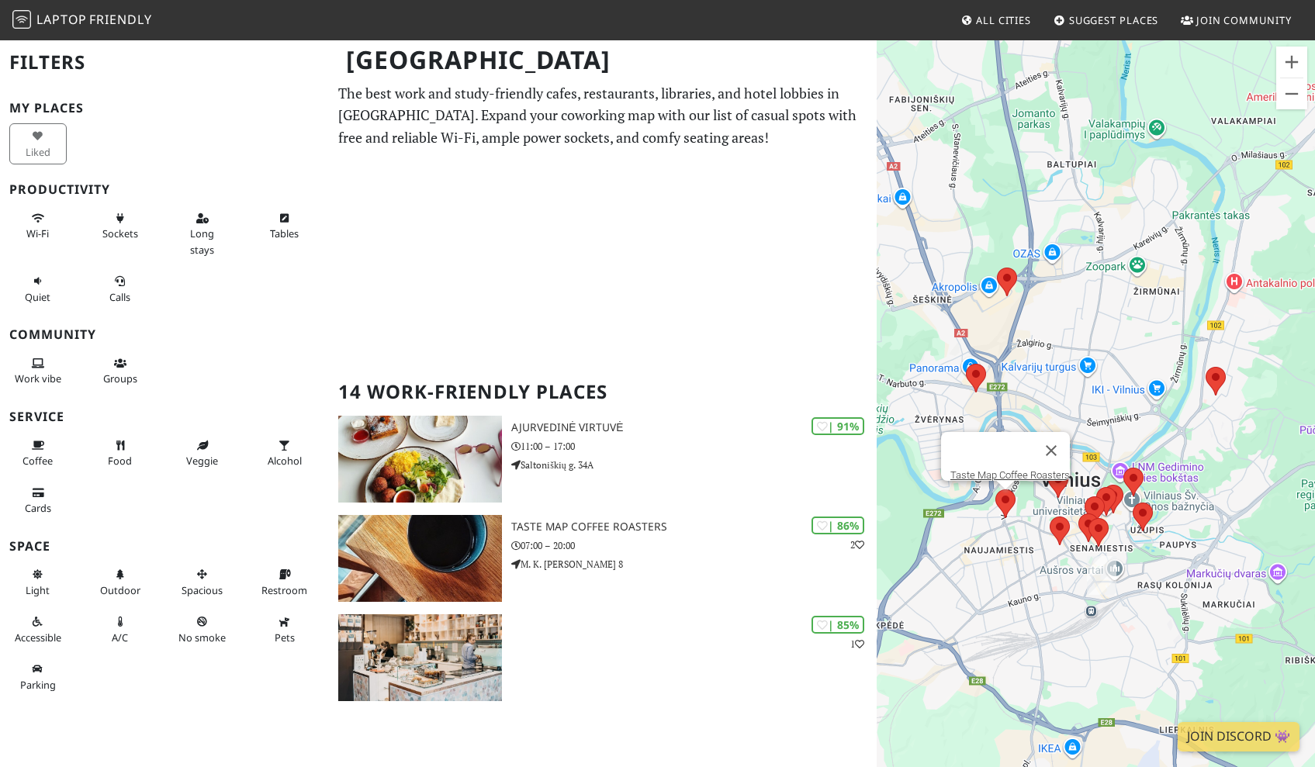
click at [995, 489] on area at bounding box center [995, 489] width 0 height 0
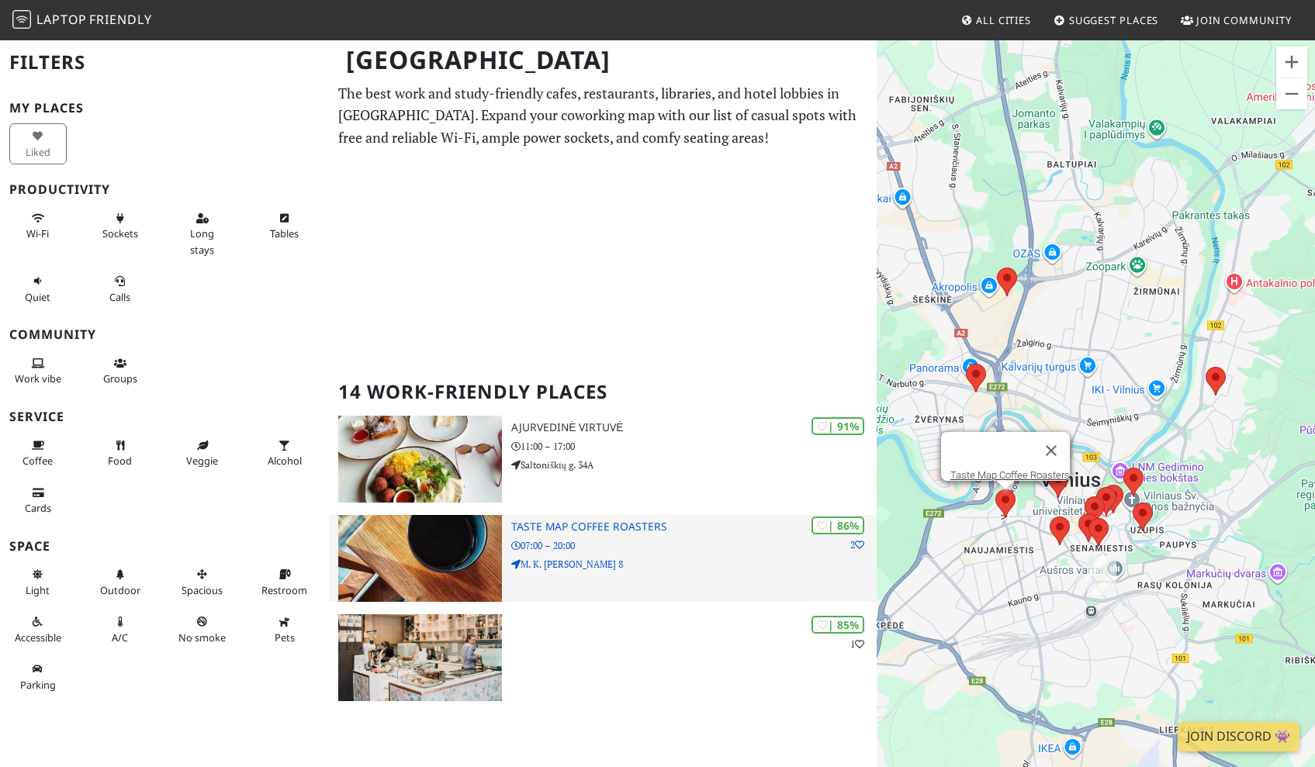
click at [710, 544] on p "07:00 – 20:00" at bounding box center [693, 545] width 365 height 15
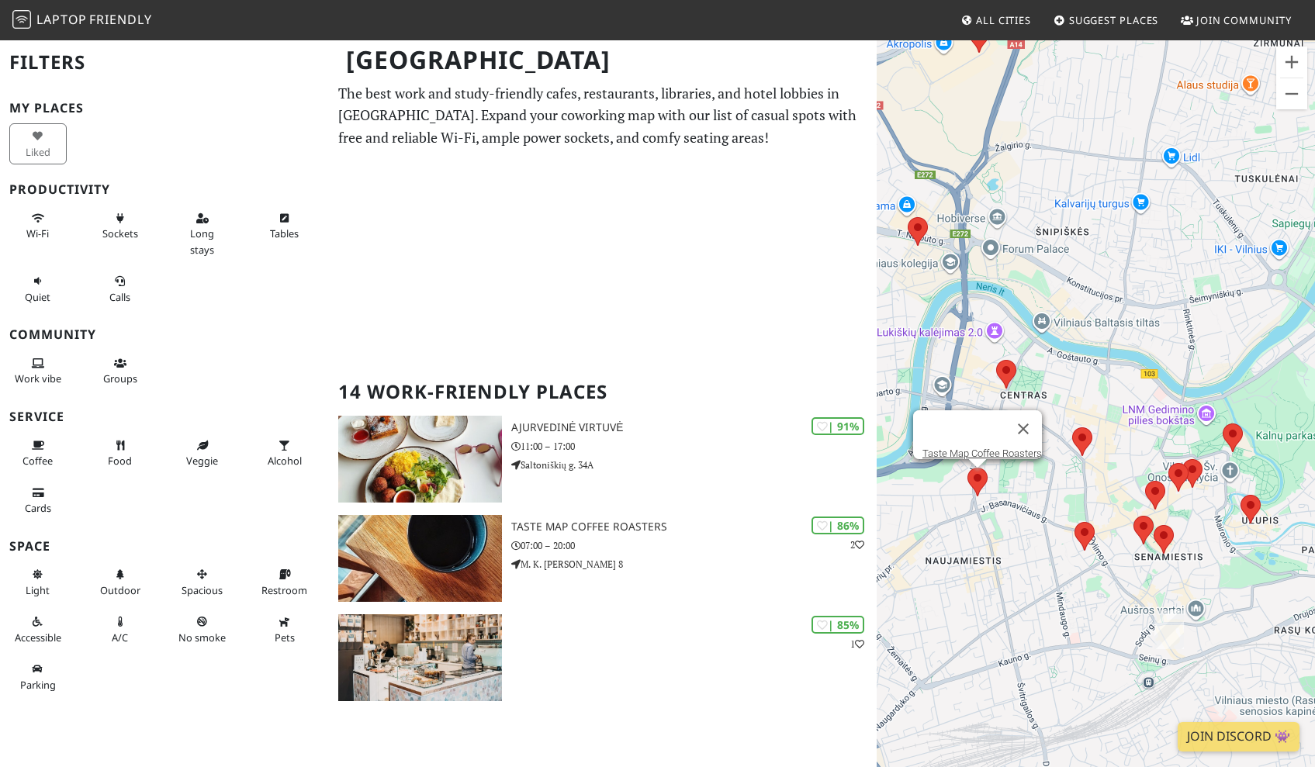
drag, startPoint x: 1064, startPoint y: 564, endPoint x: 1039, endPoint y: 514, distance: 55.5
click at [1039, 516] on div "Norėdami naršyti, paspauskite rodyklių klavišus. Taste Map Coffee Roasters Tast…" at bounding box center [1096, 422] width 438 height 767
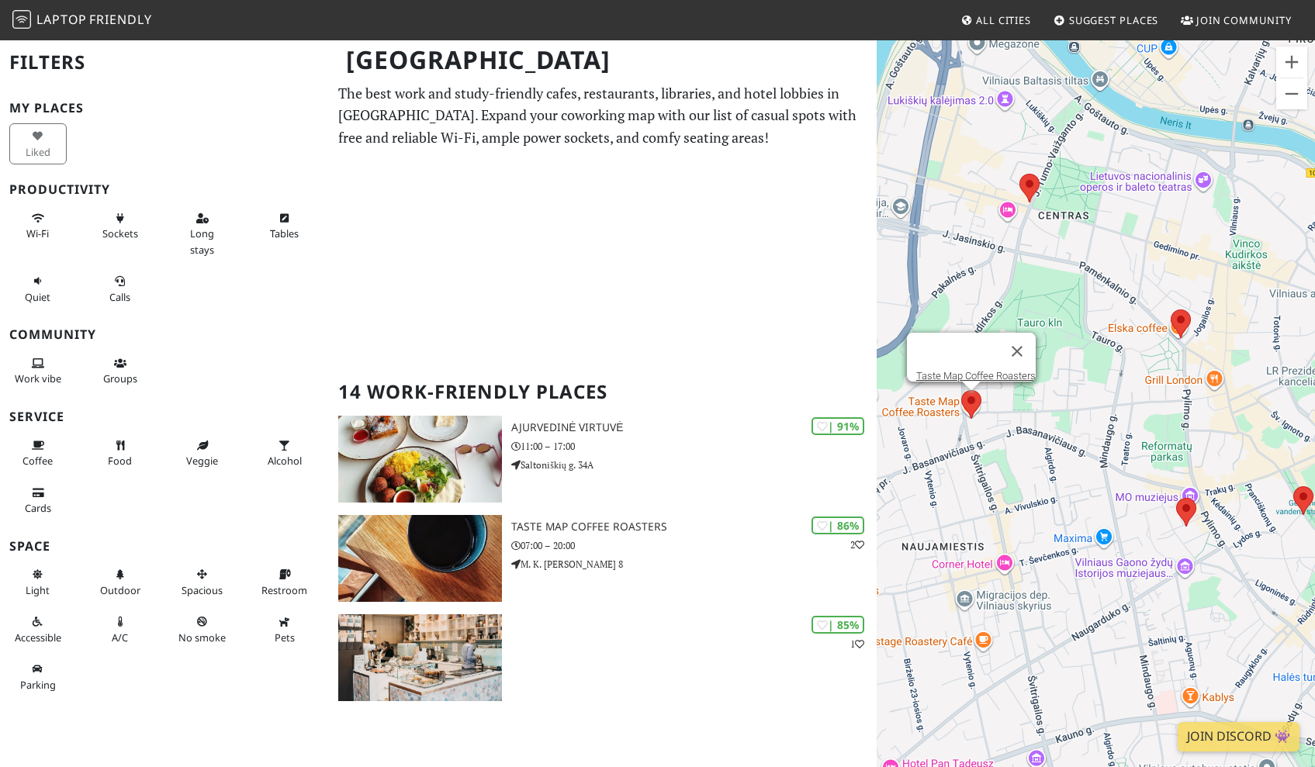
drag, startPoint x: 1018, startPoint y: 511, endPoint x: 1126, endPoint y: 512, distance: 107.8
click at [1126, 513] on div "Norėdami naršyti, paspauskite rodyklių klavišus. Taste Map Coffee Roasters Tast…" at bounding box center [1096, 422] width 438 height 767
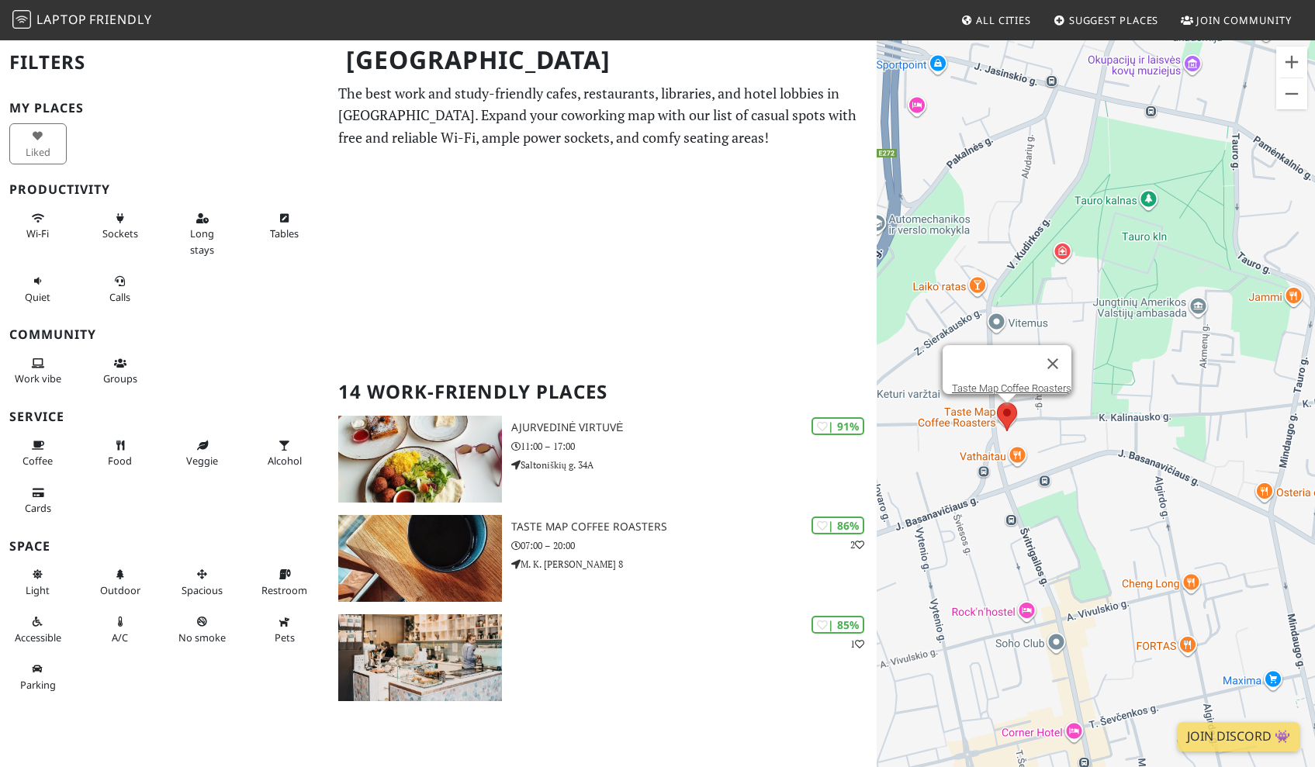
click at [1036, 429] on div "Norėdami naršyti, paspauskite rodyklių klavišus. Taste Map Coffee Roasters Tast…" at bounding box center [1096, 422] width 438 height 767
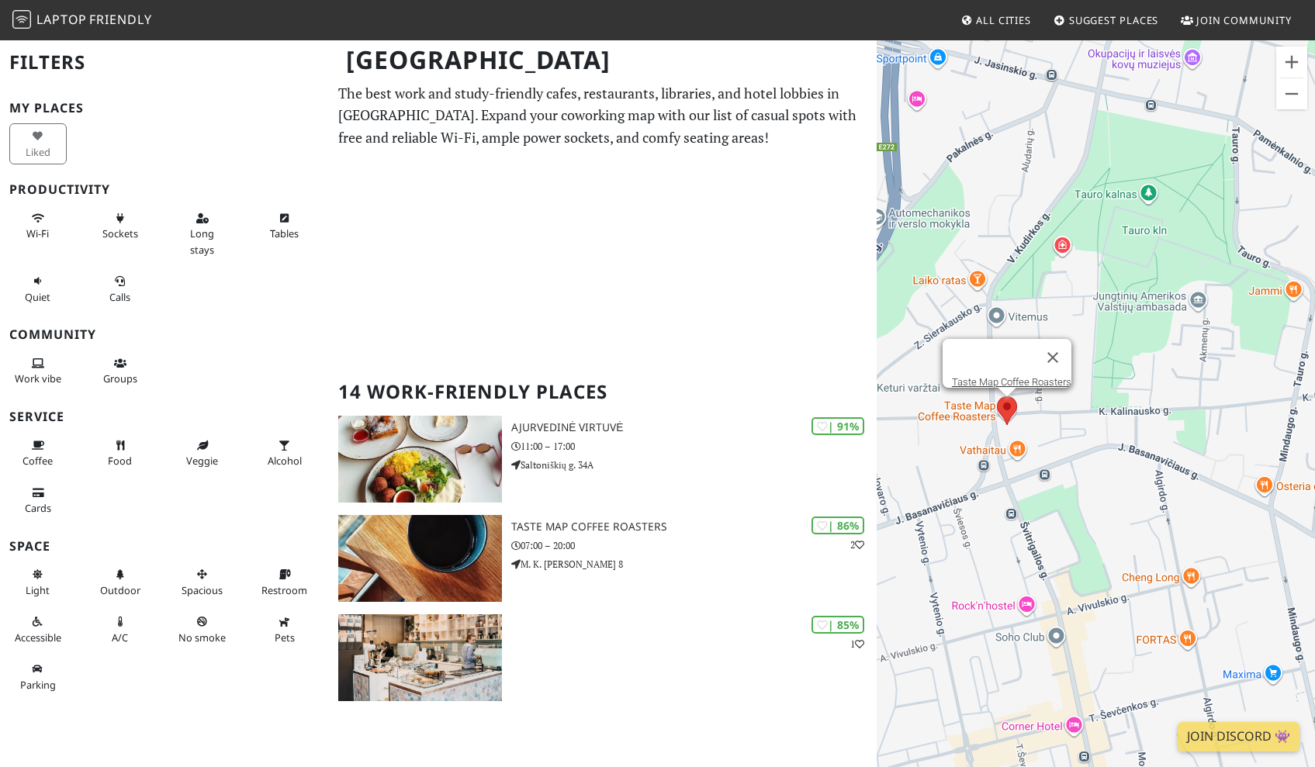
drag, startPoint x: 1043, startPoint y: 461, endPoint x: 1041, endPoint y: 436, distance: 24.9
click at [1042, 439] on div "Norėdami naršyti, paspauskite rodyklių klavišus. Taste Map Coffee Roasters Tast…" at bounding box center [1096, 422] width 438 height 767
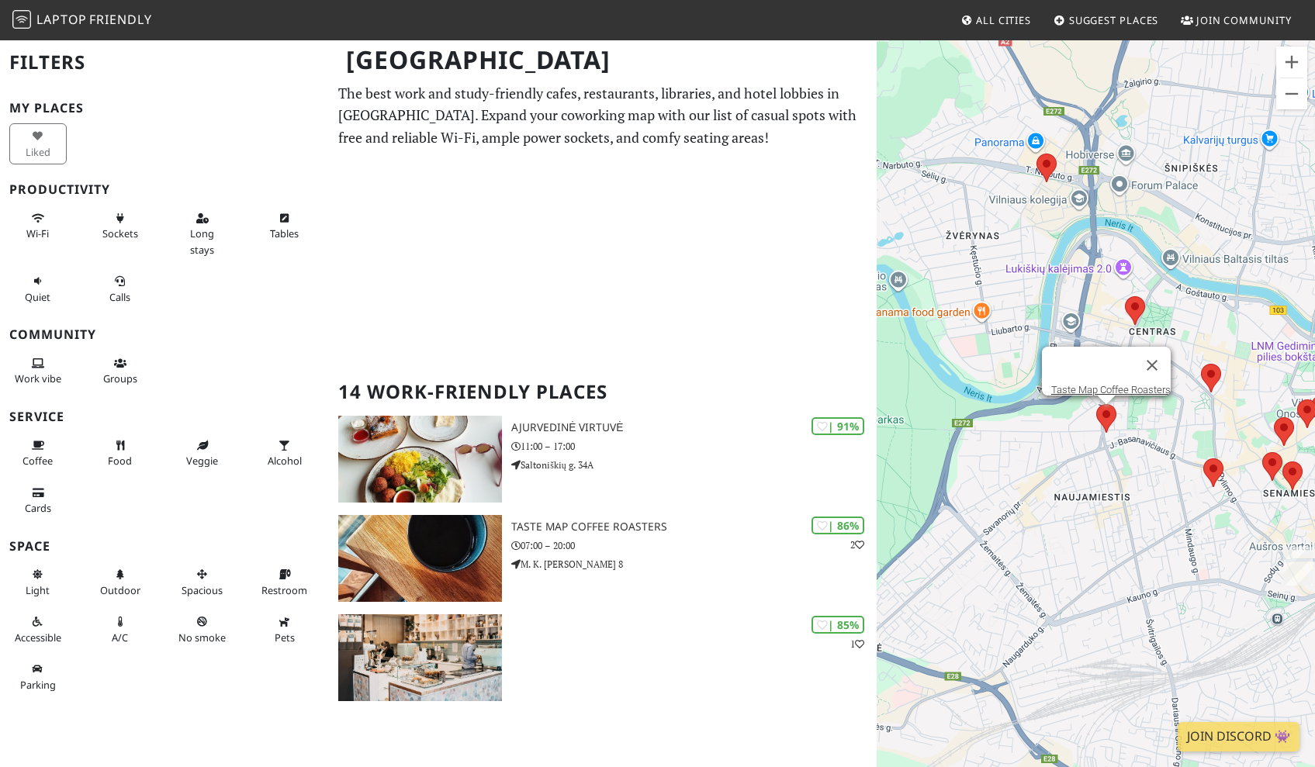
drag, startPoint x: 1163, startPoint y: 480, endPoint x: 999, endPoint y: 424, distance: 172.9
click at [1002, 427] on div "Norėdami naršyti, paspauskite rodyklių klavišus. Taste Map Coffee Roasters Tast…" at bounding box center [1096, 422] width 438 height 767
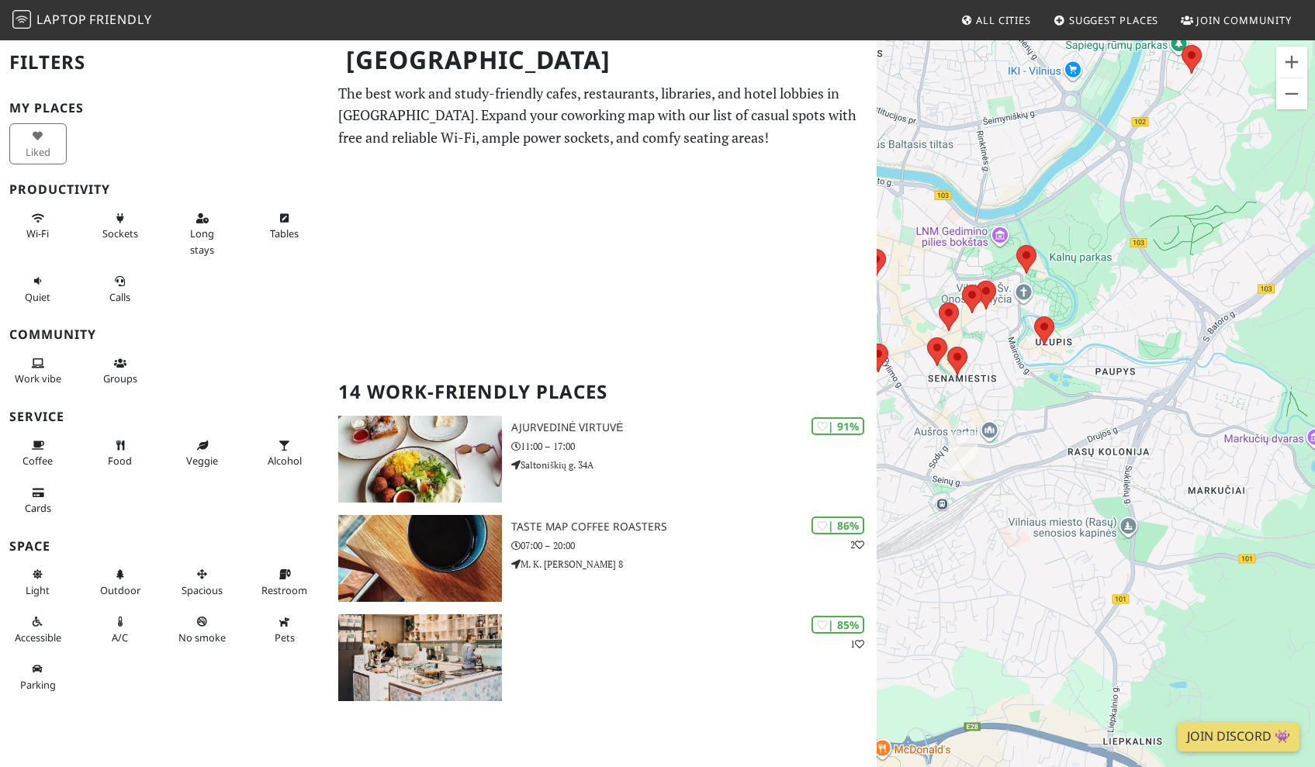
click at [967, 451] on img at bounding box center [962, 451] width 29 height 39
drag, startPoint x: 1099, startPoint y: 354, endPoint x: 1094, endPoint y: 372, distance: 17.9
click at [1094, 369] on div "Norėdami naršyti, paspauskite rodyklių klavišus. Taste Map Coffee Roasters" at bounding box center [1096, 422] width 438 height 767
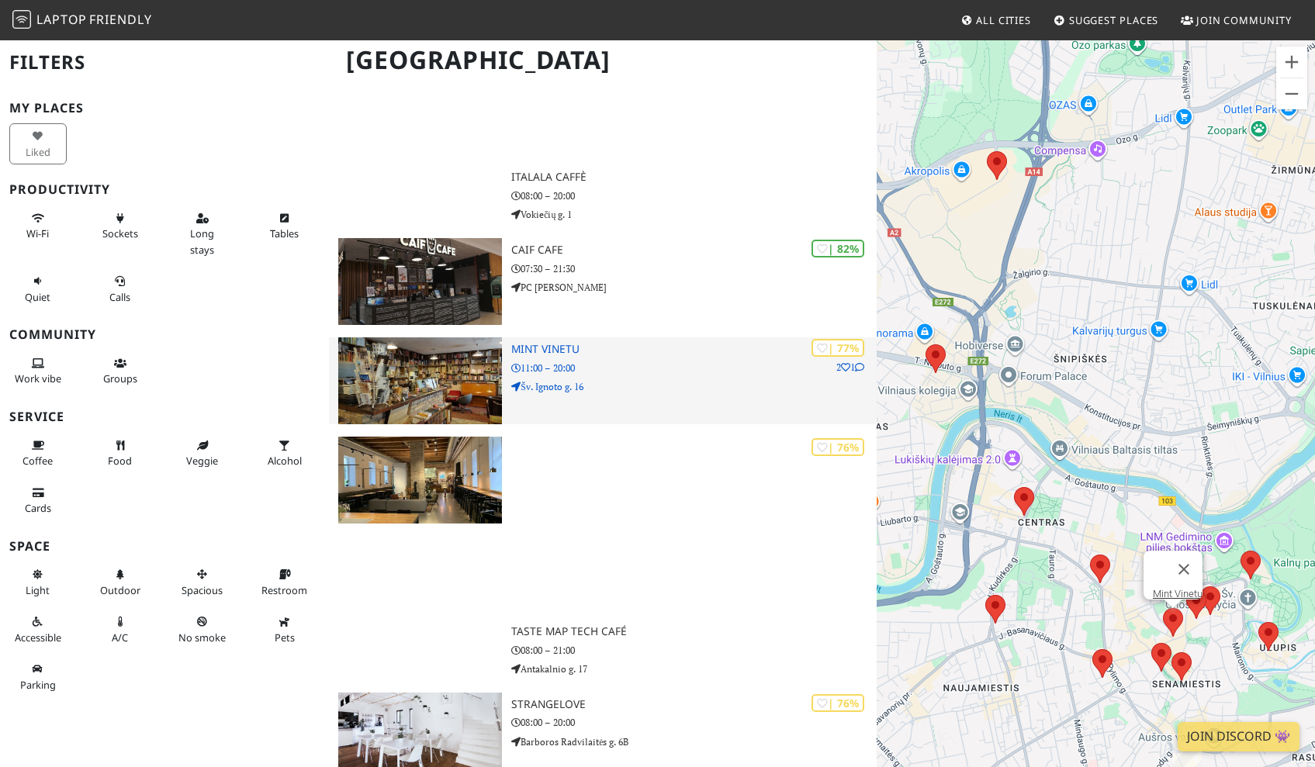
scroll to position [764, 0]
